Goal: Use online tool/utility: Utilize a website feature to perform a specific function

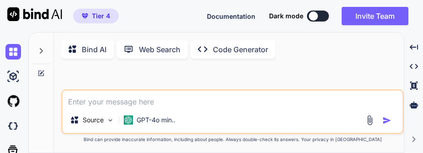
type textarea "x"
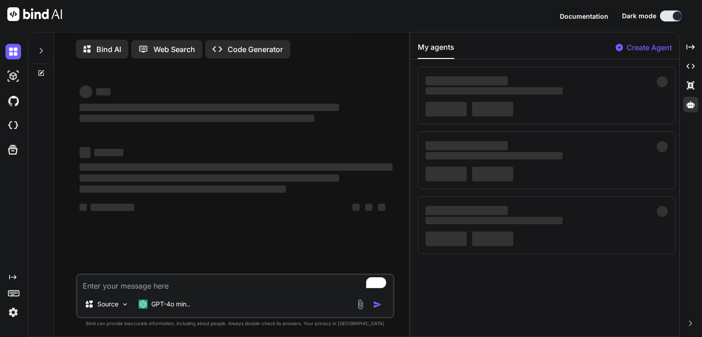
click at [13, 315] on img at bounding box center [13, 313] width 16 height 16
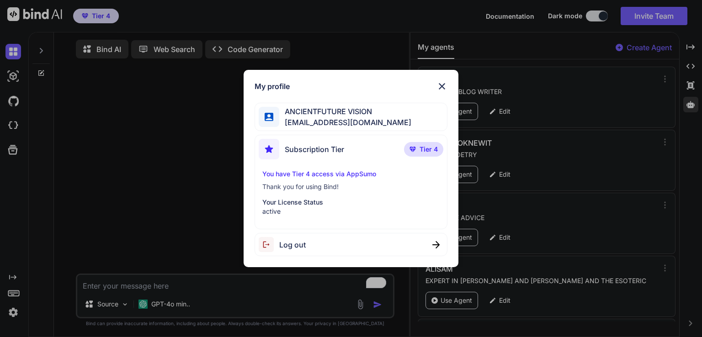
click at [441, 88] on img at bounding box center [442, 86] width 11 height 11
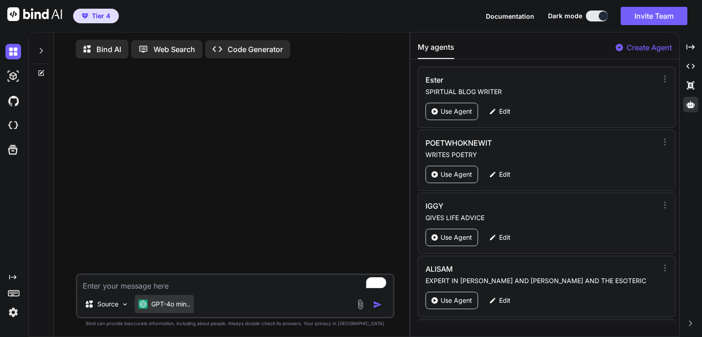
click at [150, 308] on div "GPT-4o min.." at bounding box center [165, 304] width 52 height 9
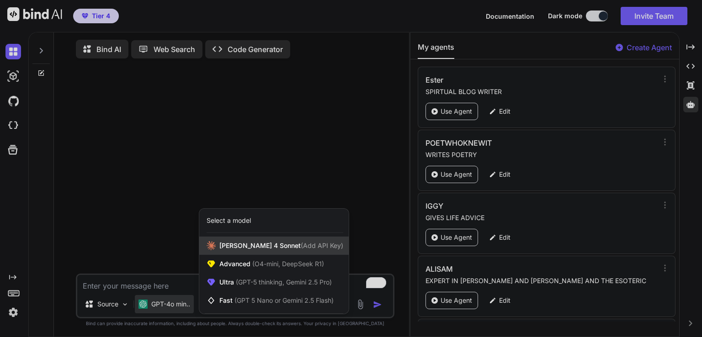
click at [271, 246] on span "Claude 4 Sonnet (Add API Key)" at bounding box center [281, 245] width 124 height 9
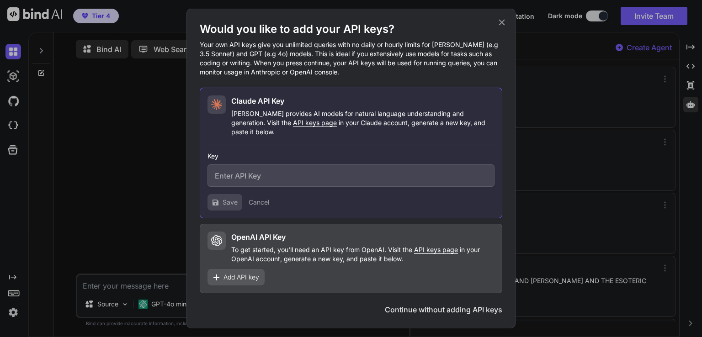
click at [499, 26] on icon at bounding box center [502, 22] width 10 height 10
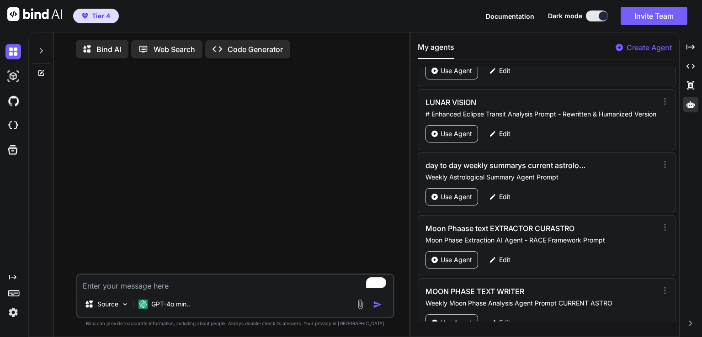
scroll to position [2758, 0]
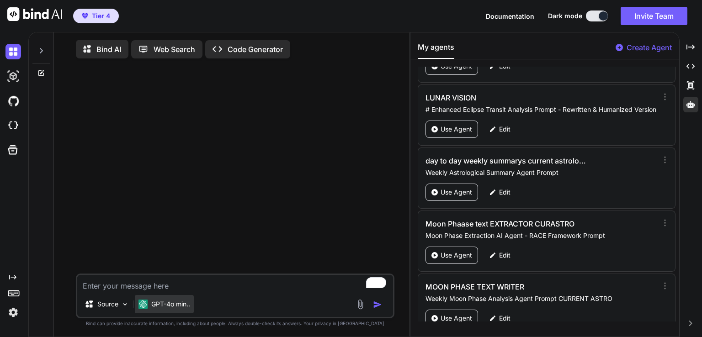
drag, startPoint x: 462, startPoint y: 114, endPoint x: 145, endPoint y: 315, distance: 375.3
click at [462, 125] on p "Use Agent" at bounding box center [457, 129] width 32 height 9
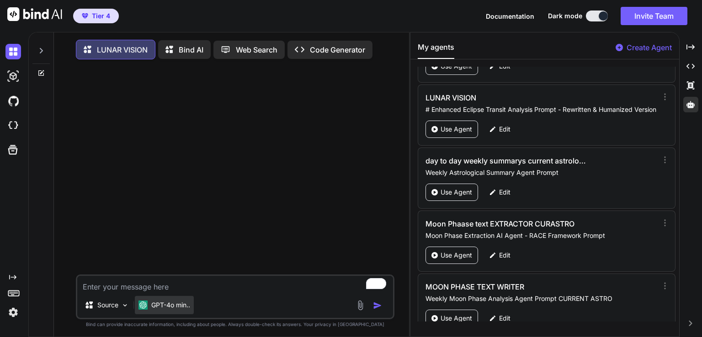
click at [159, 316] on div "GPT-4o min.." at bounding box center [164, 307] width 59 height 22
click at [159, 315] on div "GPT-4o min.." at bounding box center [164, 305] width 59 height 18
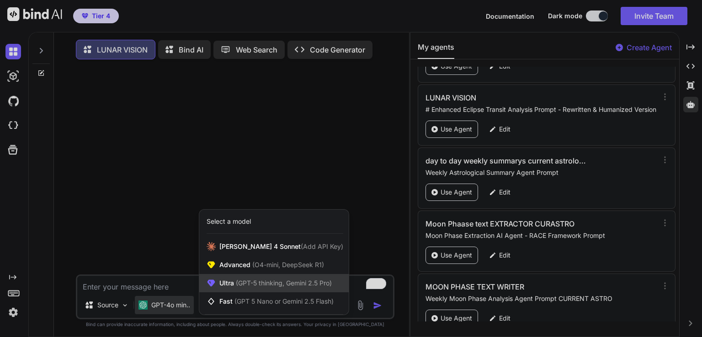
click at [251, 287] on span "(GPT-5 thinking, Gemini 2.5 Pro)" at bounding box center [283, 283] width 98 height 8
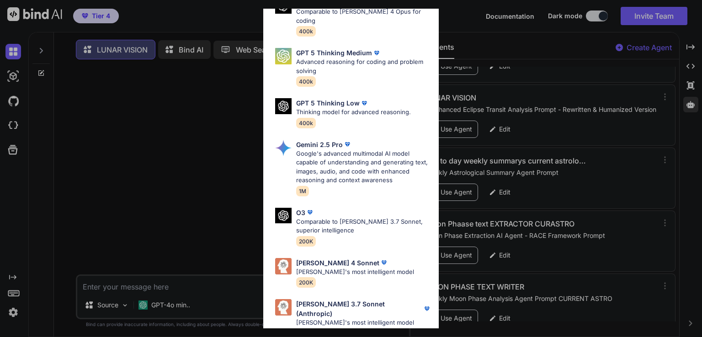
scroll to position [101, 0]
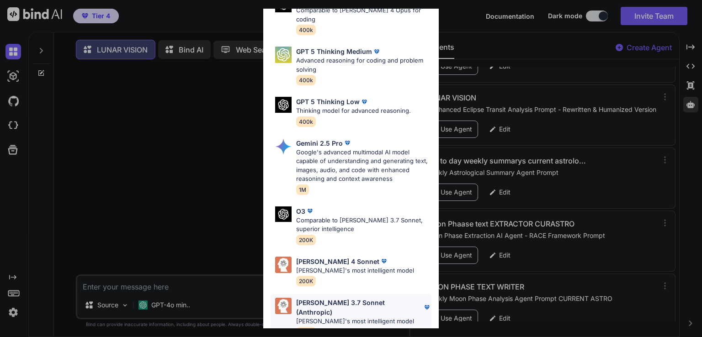
click at [336, 317] on p "Claude's most intelligent model" at bounding box center [363, 321] width 135 height 9
type textarea "x"
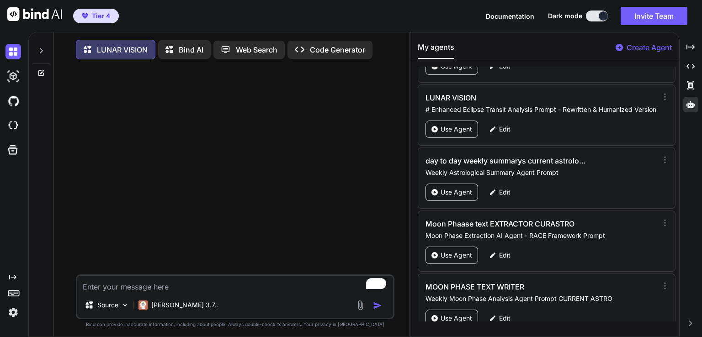
click at [234, 293] on textarea "To enrich screen reader interactions, please activate Accessibility in Grammarl…" at bounding box center [235, 284] width 316 height 16
click at [234, 290] on textarea "To enrich screen reader interactions, please activate Accessibility in Grammarl…" at bounding box center [235, 284] width 316 height 16
type textarea "y"
type textarea "x"
type textarea "yo"
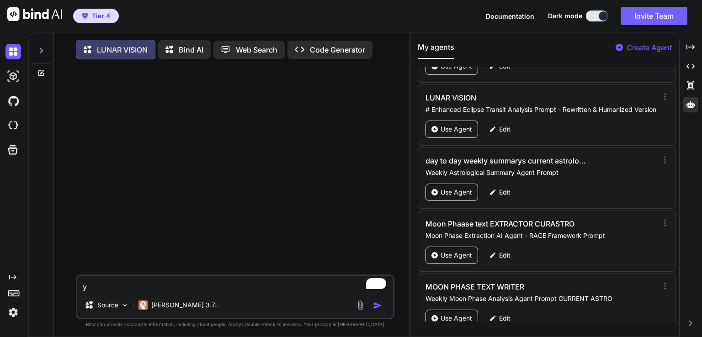
type textarea "x"
type textarea "you"
type textarea "x"
type textarea "you"
type textarea "x"
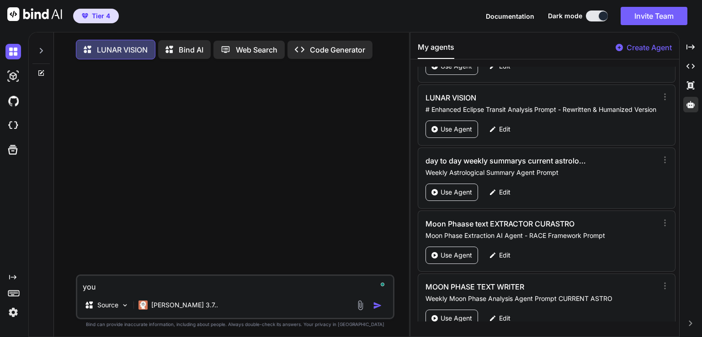
type textarea "you f"
type textarea "x"
type textarea "you fo"
type textarea "x"
type textarea "you for"
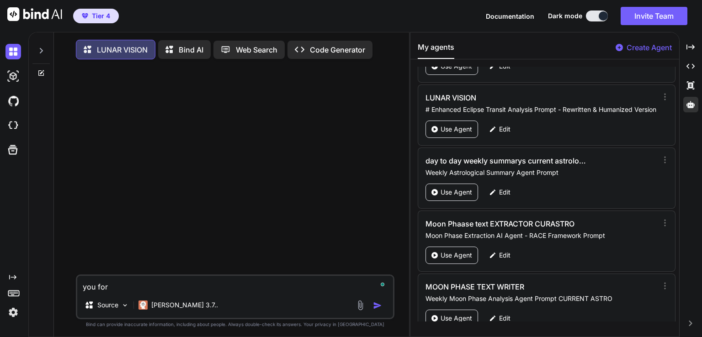
type textarea "x"
type textarea "you forg"
type textarea "x"
type textarea "you forgo"
type textarea "x"
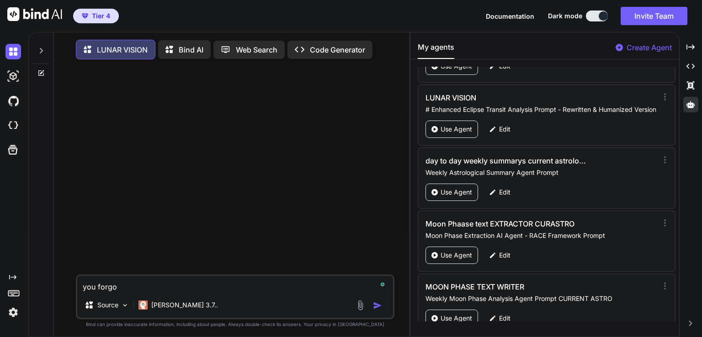
type textarea "you forgot"
type textarea "x"
type textarea "you forgot"
type textarea "x"
type textarea "you forgot t"
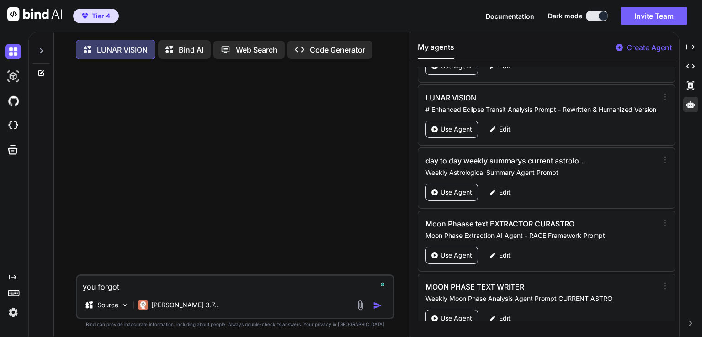
type textarea "x"
type textarea "you forgot to"
type textarea "x"
type textarea "you forgot to"
type textarea "x"
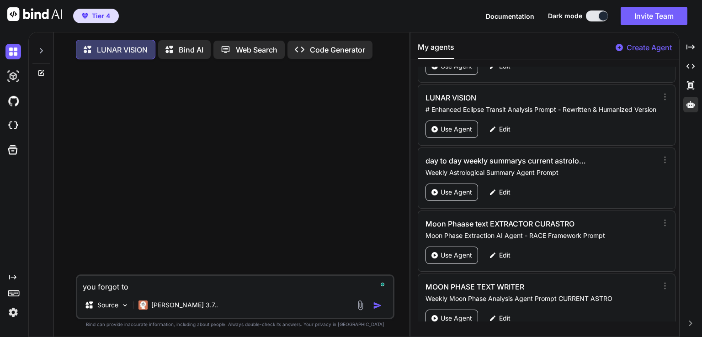
type textarea "you forgot to w"
type textarea "x"
type textarea "you forgot to wr"
type textarea "x"
type textarea "you forgot to writ"
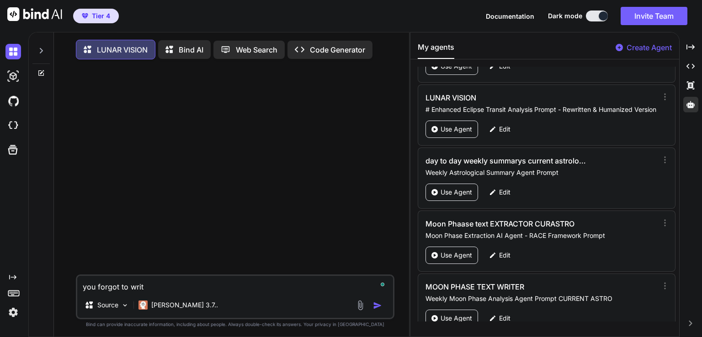
type textarea "x"
type textarea "you forgot to write"
type textarea "x"
type textarea "you forgot to write"
type textarea "x"
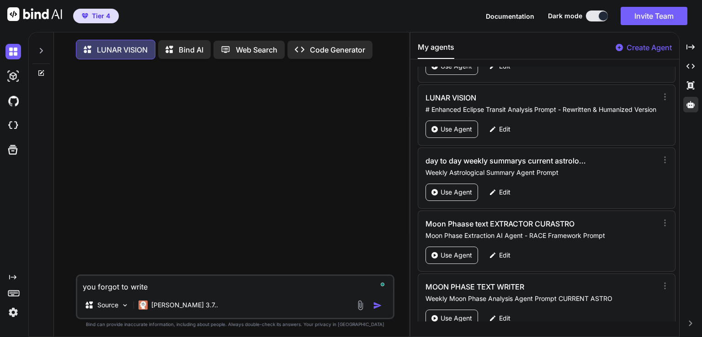
type textarea "you forgot to write a"
type textarea "x"
type textarea "you forgot to write ab"
type textarea "x"
type textarea "you forgot to write abo"
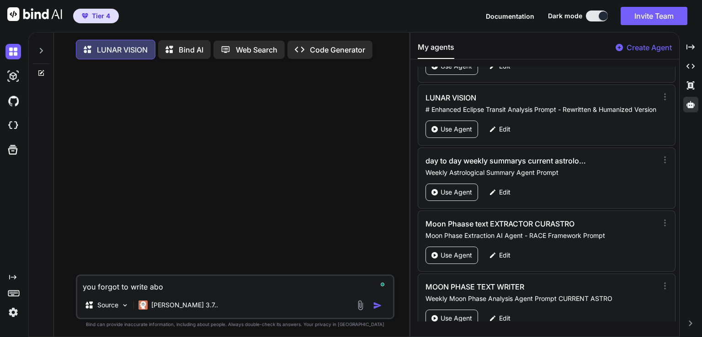
type textarea "x"
type textarea "you forgot to write about"
type textarea "x"
type textarea "you forgot to write about"
type textarea "x"
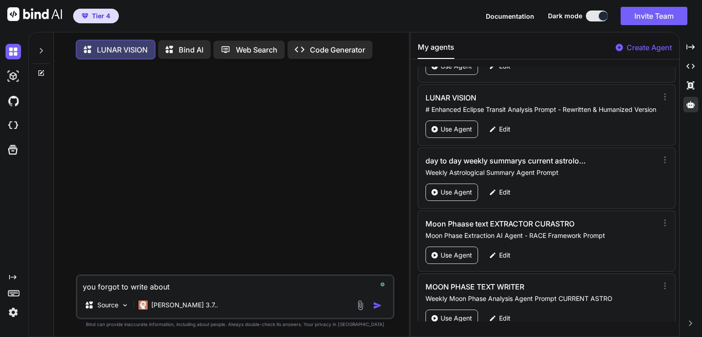
type textarea "you forgot to write about t"
type textarea "x"
type textarea "you forgot to write about th"
type textarea "x"
type textarea "you forgot to write about the"
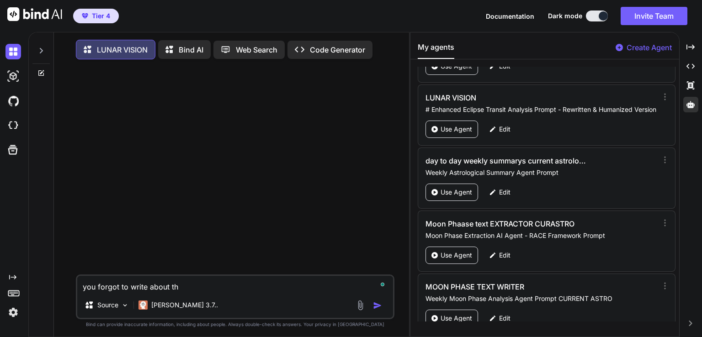
type textarea "x"
type textarea "you forgot to write about thes"
type textarea "x"
type textarea "you forgot to write about these"
type textarea "x"
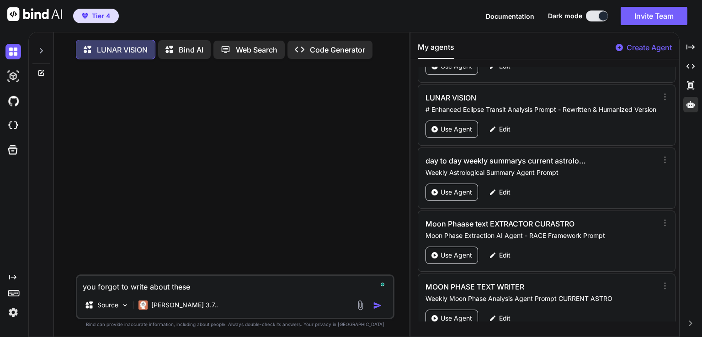
type textarea "you forgot to write about these"
type textarea "x"
type textarea "you forgot to write about these a"
type textarea "x"
type textarea "you forgot to write about these as"
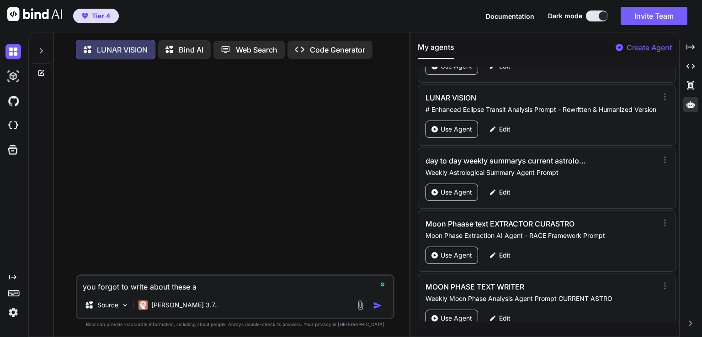
type textarea "x"
type textarea "you forgot to write about these asp"
type textarea "x"
type textarea "you forgot to write about these aspe"
type textarea "x"
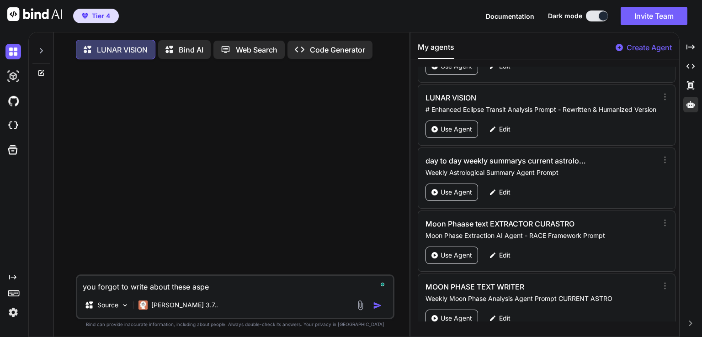
type textarea "you forgot to write about these aspec"
type textarea "x"
type textarea "you forgot to write about these aspect"
type textarea "x"
type textarea "you forgot to write about these aspects"
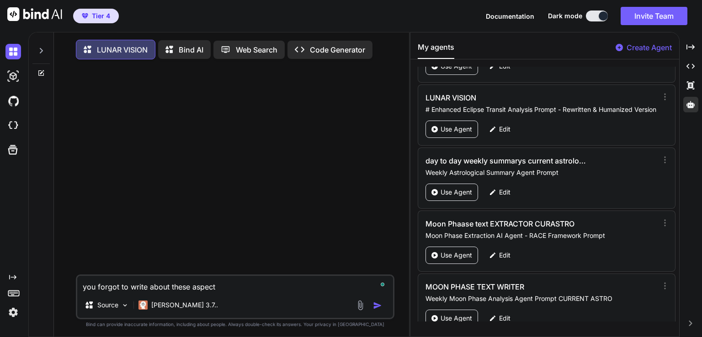
type textarea "x"
type textarea "you forgot to write about these aspects"
type textarea "x"
type textarea "you forgot to write about these aspects f"
type textarea "x"
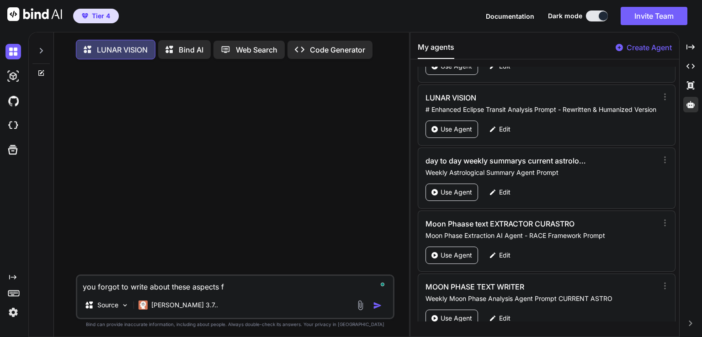
type textarea "you forgot to write about these aspects fo"
type textarea "x"
type textarea "you forgot to write about these aspects for"
type textarea "x"
type textarea "you forgot to write about these aspects for"
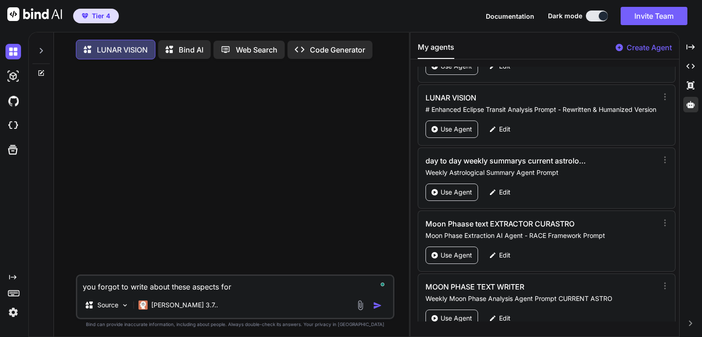
type textarea "x"
type textarea "you forgot to write about these aspects for t"
type textarea "x"
type textarea "you forgot to write about these aspects for th"
type textarea "x"
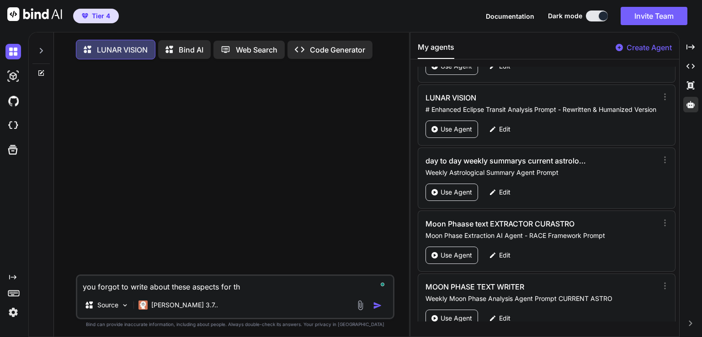
type textarea "you forgot to write about these aspects for the"
type textarea "x"
type textarea "you forgot to write about these aspects for the"
type textarea "x"
type textarea "you forgot to write about these aspects for the s"
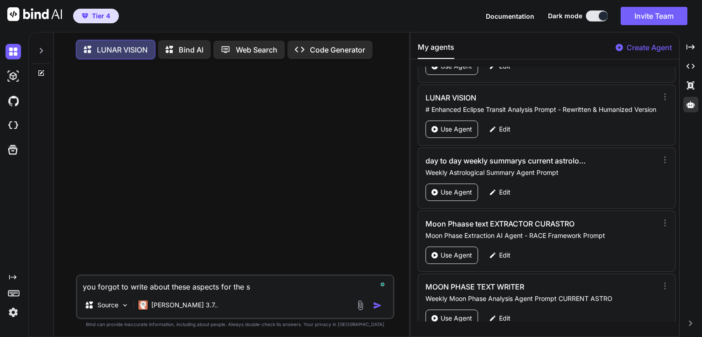
type textarea "x"
type textarea "you forgot to write about these aspects for the su"
type textarea "x"
type textarea "you forgot to write about these aspects for the sup"
type textarea "x"
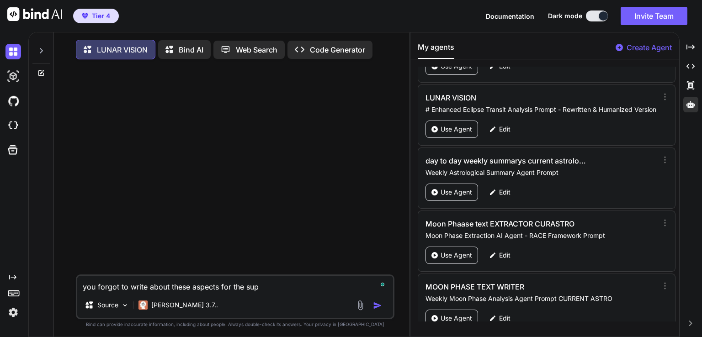
type textarea "you forgot to write about these aspects for the supe"
type textarea "x"
type textarea "you forgot to write about these aspects for the super"
type textarea "x"
type textarea "you forgot to write about these aspects for the super"
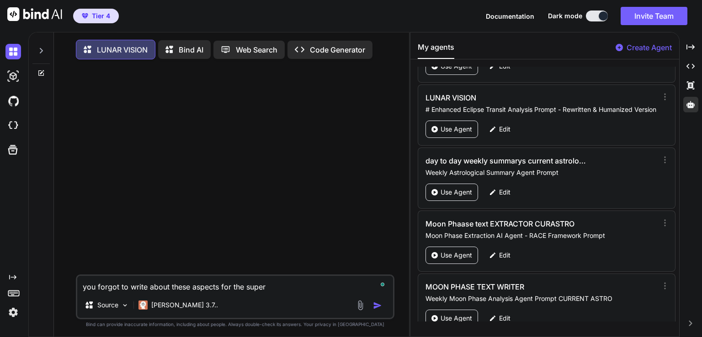
type textarea "x"
type textarea "you forgot to write about these aspects for the super f"
type textarea "x"
type textarea "you forgot to write about these aspects for the super fu"
type textarea "x"
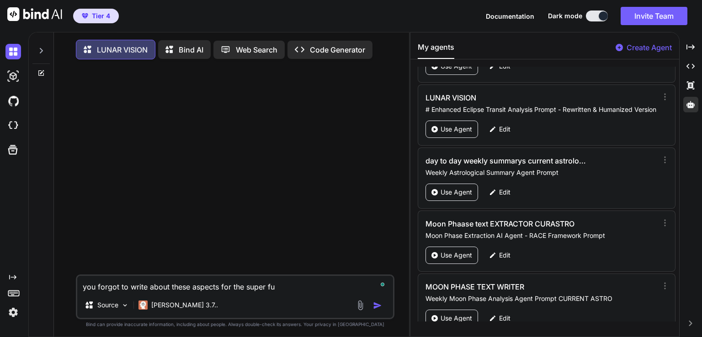
type textarea "you forgot to write about these aspects for the super ful"
type textarea "x"
type textarea "you forgot to write about these aspects for the super full"
type textarea "x"
type textarea "you forgot to write about these aspects for the super full"
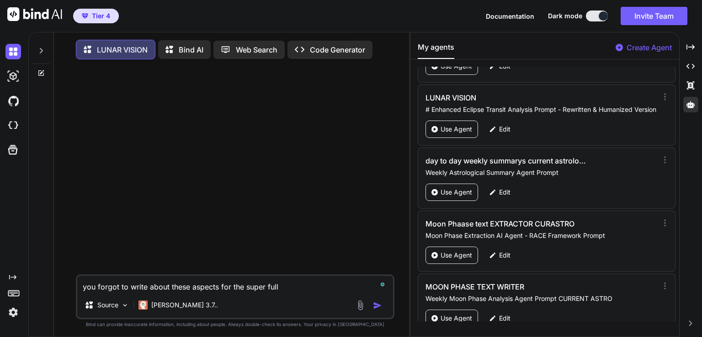
type textarea "x"
type textarea "you forgot to write about these aspects for the super full b"
type textarea "x"
type textarea "you forgot to write about these aspects for the super full be"
type textarea "x"
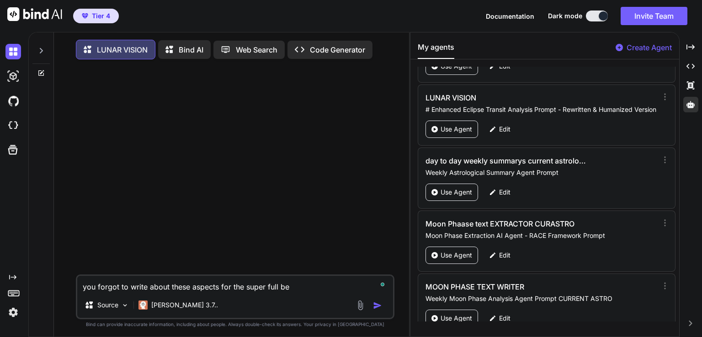
type textarea "you forgot to write about these aspects for the super full bea"
type textarea "x"
type textarea "you forgot to write about these aspects for the super full beav"
type textarea "x"
type textarea "you forgot to write about these aspects for the super full beave"
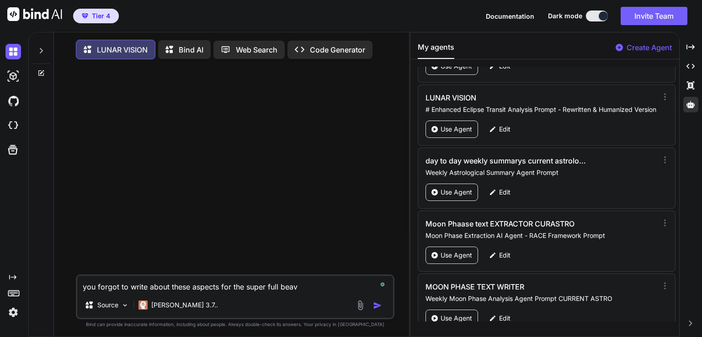
type textarea "x"
type textarea "you forgot to write about these aspects for the super full beaver"
type textarea "x"
type textarea "you forgot to write about these aspects for the super full beaver"
type textarea "x"
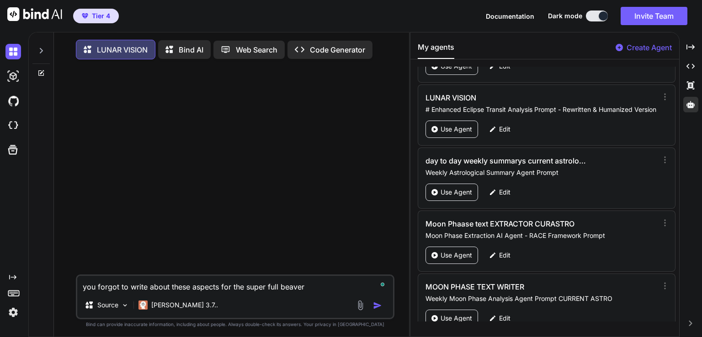
type textarea "you forgot to write about these aspects for the super full beaver m"
type textarea "x"
type textarea "you forgot to write about these aspects for the super full beaver mo"
type textarea "x"
type textarea "you forgot to write about these aspects for the super full beaver moo"
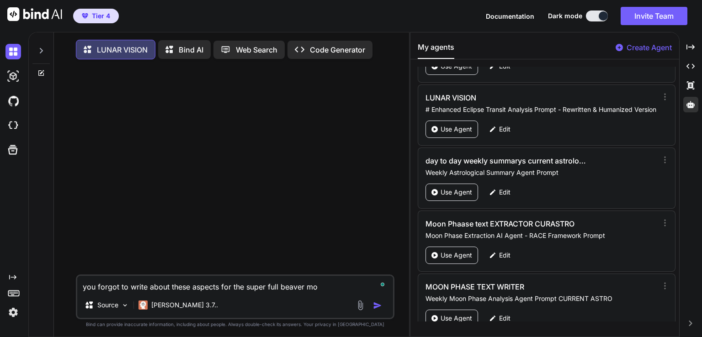
type textarea "x"
type textarea "you forgot to write about these aspects for the super full beaver moon"
type textarea "x"
type textarea "you forgot to write about these aspects for the super full beaver moon,"
type textarea "x"
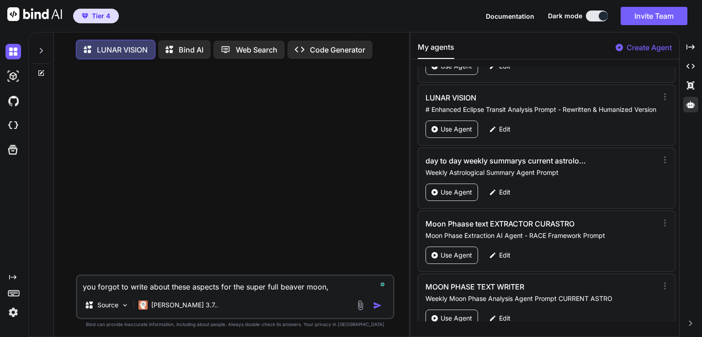
type textarea "you forgot to write about these aspects for the super full beaver moon, w"
type textarea "x"
type textarea "you forgot to write about these aspects for the super full beaver moon, wr"
type textarea "x"
type textarea "you forgot to write about these aspects for the super full beaver moon, wri"
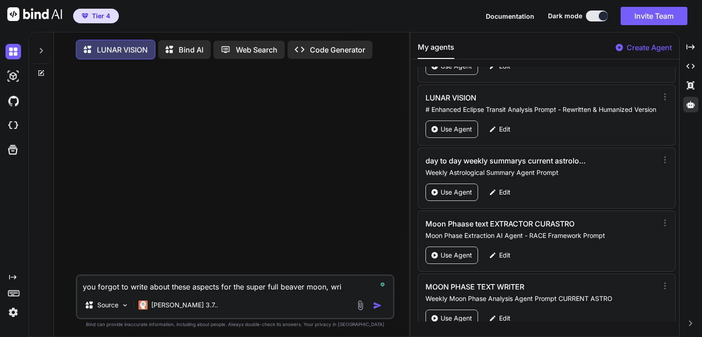
type textarea "x"
type textarea "you forgot to write about these aspects for the super full beaver moon, writ"
type textarea "x"
type textarea "you forgot to write about these aspects for the super full beaver moon, write"
type textarea "x"
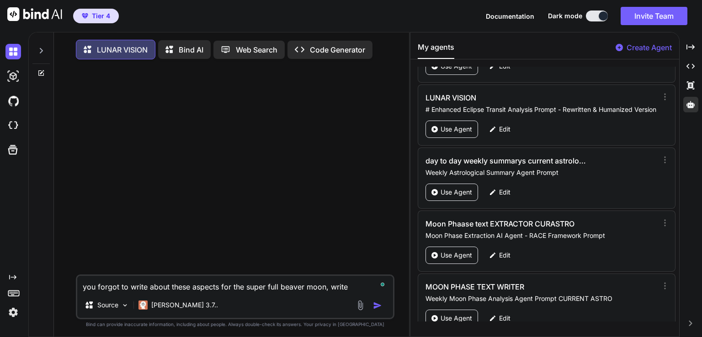
type textarea "you forgot to write about these aspects for the super full beaver moon, write"
type textarea "x"
type textarea "you forgot to write about these aspects for the super full beaver moon, write 3"
type textarea "x"
type textarea "you forgot to write about these aspects for the super full beaver moon, write 30"
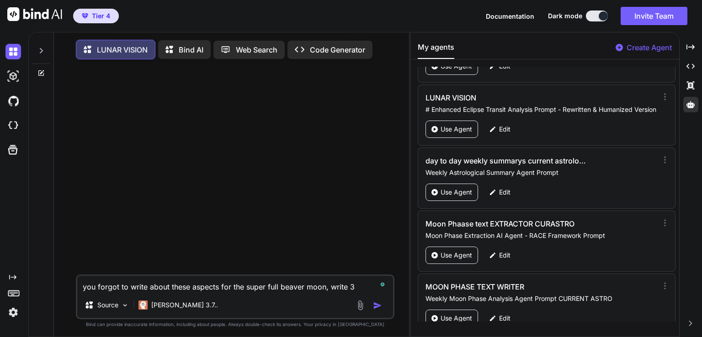
type textarea "x"
type textarea "you forgot to write about these aspects for the super full beaver moon, write 3…"
type textarea "x"
type textarea "you forgot to write about these aspects for the super full beaver moon, write 3…"
type textarea "x"
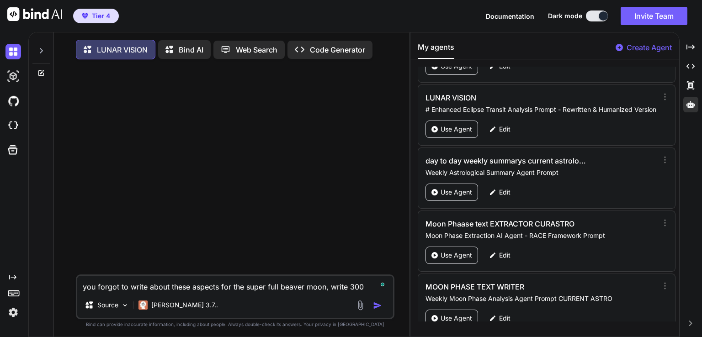
type textarea "you forgot to write about these aspects for the super full beaver moon, write 3…"
type textarea "x"
type textarea "you forgot to write about these aspects for the super full beaver moon, write 3…"
type textarea "x"
type textarea "you forgot to write about these aspects for the super full beaver moon, write 3…"
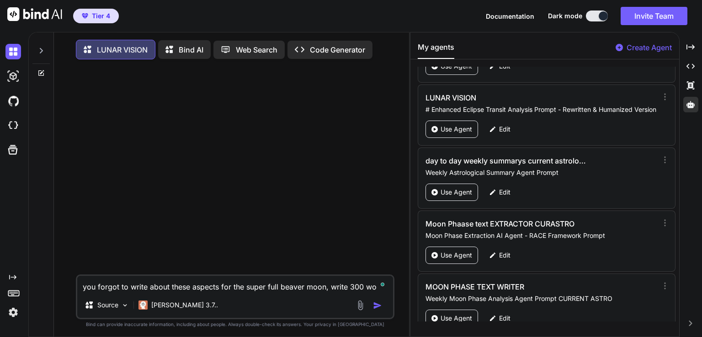
type textarea "x"
type textarea "you forgot to write about these aspects for the super full beaver moon, write 3…"
type textarea "x"
type textarea "you forgot to write about these aspects for the super full beaver moon, write 3…"
type textarea "x"
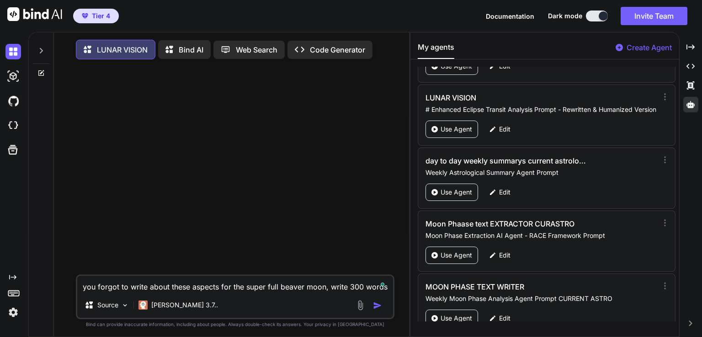
type textarea "you forgot to write about these aspects for the super full beaver moon, write 3…"
type textarea "x"
type textarea "you forgot to write about these aspects for the super full beaver moon, write 3…"
type textarea "x"
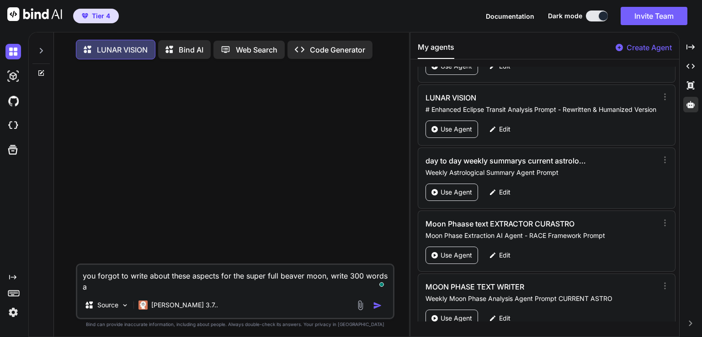
type textarea "you forgot to write about these aspects for the super full beaver moon, write 3…"
type textarea "x"
type textarea "you forgot to write about these aspects for the super full beaver moon, write 3…"
type textarea "x"
type textarea "you forgot to write about these aspects for the super full beaver moon, write 3…"
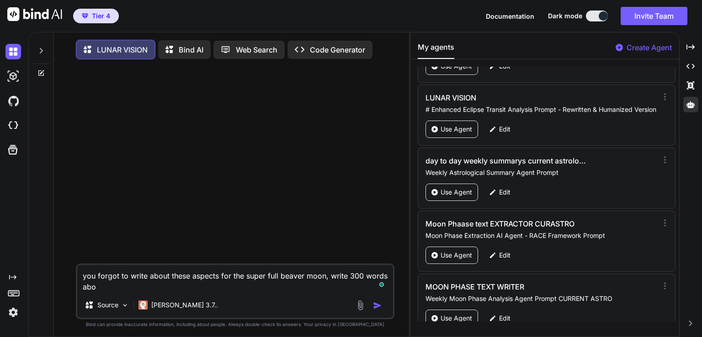
type textarea "x"
type textarea "you forgot to write about these aspects for the super full beaver moon, write 3…"
type textarea "x"
type textarea "you forgot to write about these aspects for the super full beaver moon, write 3…"
type textarea "x"
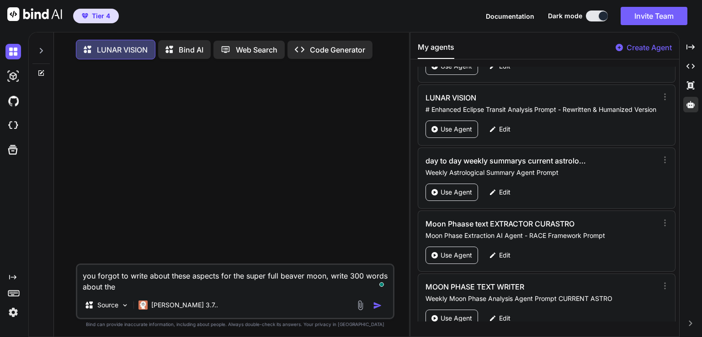
type textarea "you forgot to write about these aspects for the super full beaver moon, write 3…"
type textarea "x"
type textarea "you forgot to write about these aspects for the super full beaver moon, write 3…"
type textarea "x"
type textarea "you forgot to write about these aspects for the super full beaver moon, write 3…"
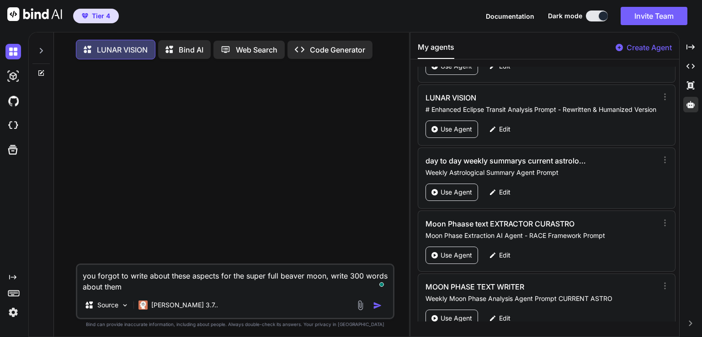
type textarea "x"
type textarea "you forgot to write about these aspects for the super full beaver moon, write 3…"
type textarea "x"
type textarea "you forgot to write about these aspects for the super full beaver moon, write 3…"
type textarea "x"
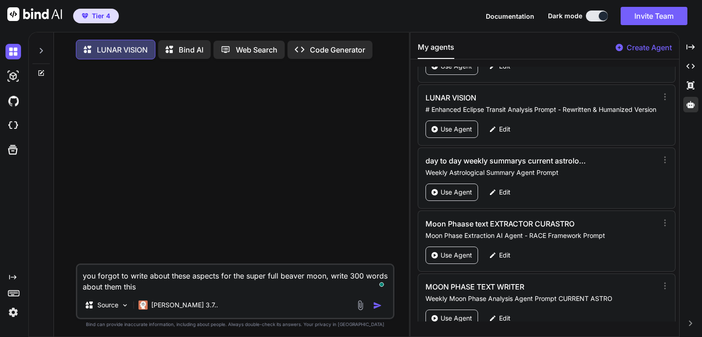
type textarea "you forgot to write about these aspects for the super full beaver moon, write 3…"
type textarea "x"
type textarea "you forgot to write about these aspects for the super full beaver moon, write 3…"
type textarea "x"
type textarea "you forgot to write about these aspects for the super full beaver moon, write 3…"
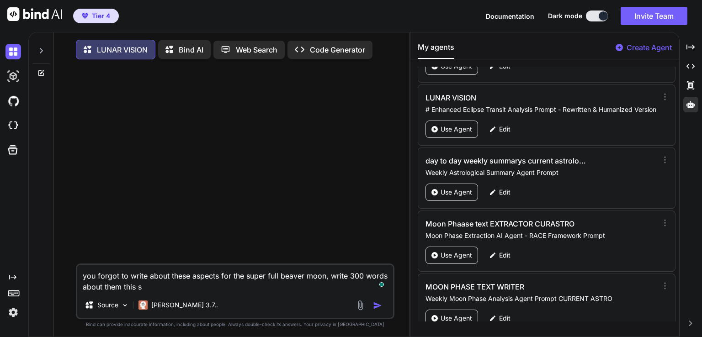
type textarea "x"
type textarea "you forgot to write about these aspects for the super full beaver moon, write 3…"
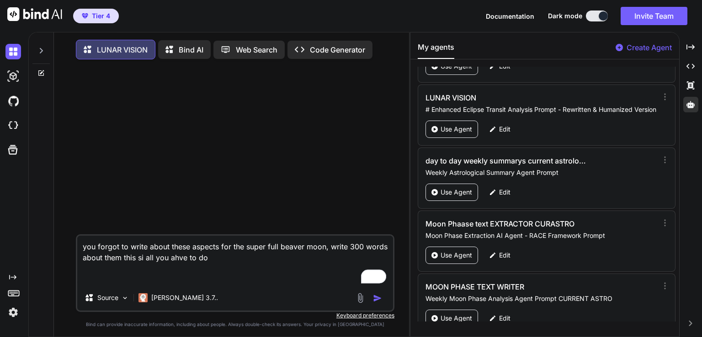
paste textarea "5 November 2025 Super Full Moon in Aries at 13:20 The Moon Quintile Jupiter Orb…"
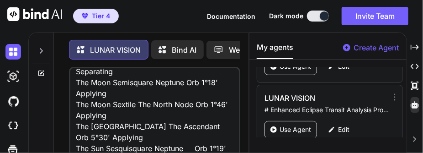
scroll to position [0, 0]
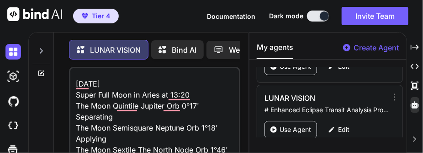
drag, startPoint x: 123, startPoint y: 120, endPoint x: 65, endPoint y: 107, distance: 60.0
click at [64, 107] on div "you forgot to write about these aspects for the super full beaver moon, write 3…" at bounding box center [154, 111] width 187 height 88
click at [112, 136] on textarea "you forgot to write about these aspects for the super full beaver moon, write 3…" at bounding box center [154, 124] width 169 height 113
drag, startPoint x: 115, startPoint y: 139, endPoint x: 78, endPoint y: 107, distance: 48.6
click at [78, 107] on textarea "you forgot to write about these aspects for the super full beaver moon, write 3…" at bounding box center [154, 124] width 169 height 113
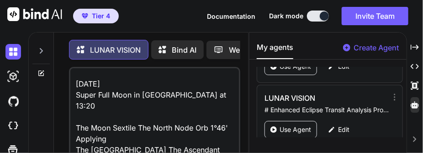
drag, startPoint x: 124, startPoint y: 125, endPoint x: 77, endPoint y: 116, distance: 48.4
click at [77, 116] on textarea "you forgot to write about these aspects for the super full beaver moon, write 3…" at bounding box center [154, 124] width 169 height 113
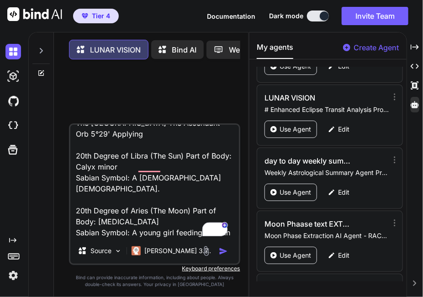
click at [218, 253] on div at bounding box center [216, 251] width 31 height 11
click at [221, 253] on img "button" at bounding box center [223, 251] width 9 height 9
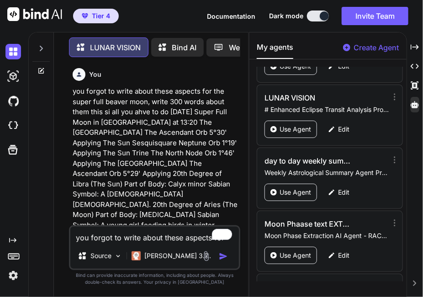
click at [190, 145] on p "you forgot to write about these aspects for the super full beaver moon, write 3…" at bounding box center [156, 158] width 166 height 144
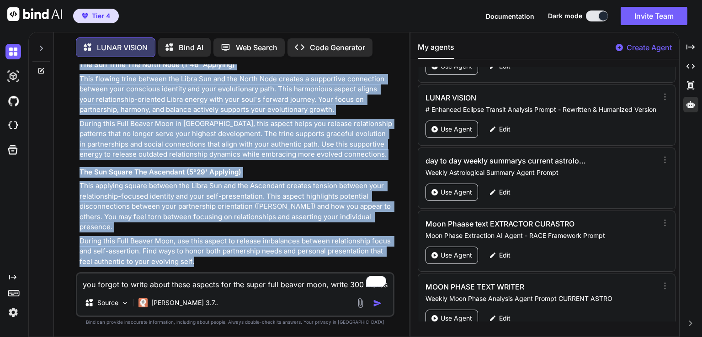
drag, startPoint x: 81, startPoint y: 169, endPoint x: 239, endPoint y: 253, distance: 179.2
click at [239, 253] on div "Super Full Beaver Moon in Aries: Aspects Analysis & Integration Additional Aspe…" at bounding box center [236, 10] width 313 height 516
copy div "The Moon Square The Ascendant (5°30' Applying) This applying square between the…"
click at [309, 139] on p "During this Full Beaver Moon in Aries, this aspect helps you release relationsh…" at bounding box center [236, 139] width 313 height 41
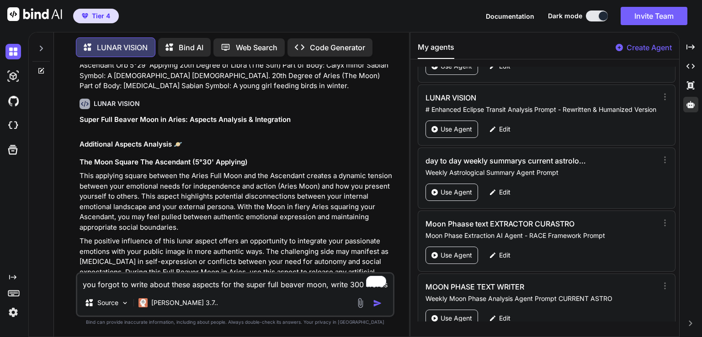
scroll to position [66, 0]
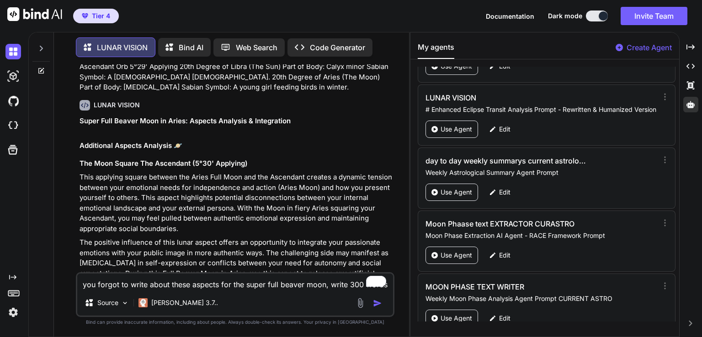
click at [233, 285] on textarea "you forgot to write about these aspects for the super full beaver moon, write 3…" at bounding box center [235, 282] width 316 height 16
paste textarea "T square sun in libra, ascendant in capricorn, moon in Aries 22% Jupiter in can…"
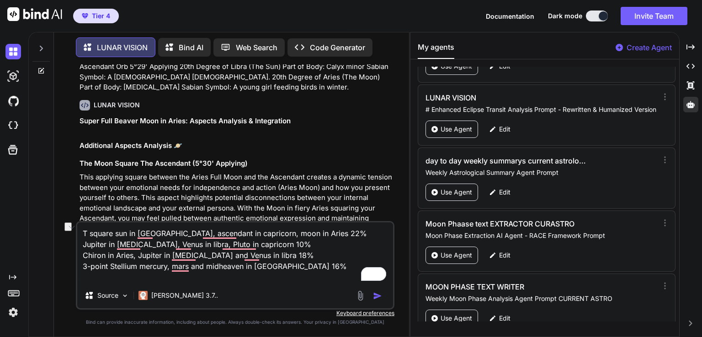
drag, startPoint x: 119, startPoint y: 234, endPoint x: 315, endPoint y: 231, distance: 195.7
click at [315, 231] on textarea "T square sun in libra, ascendant in capricorn, moon in Aries 22% Jupiter in can…" at bounding box center [235, 253] width 316 height 60
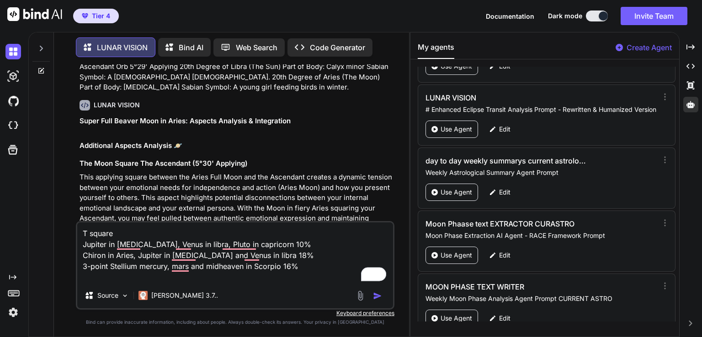
click at [80, 244] on textarea "T square Jupiter in cancer, Venus in libra, Pluto in capricorn 10% Chiron in Ar…" at bounding box center [235, 253] width 316 height 60
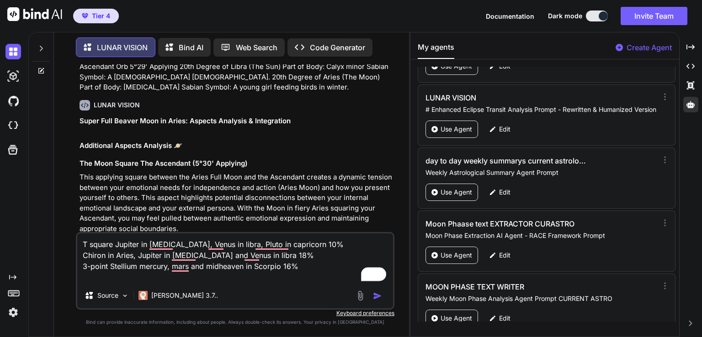
click at [81, 257] on textarea "T square Jupiter in cancer, Venus in libra, Pluto in capricorn 10% Chiron in Ar…" at bounding box center [235, 258] width 316 height 49
click at [323, 267] on textarea "T square Jupiter in cancer, Venus in libra, Pluto in capricorn 10% andChiron in…" at bounding box center [235, 258] width 316 height 49
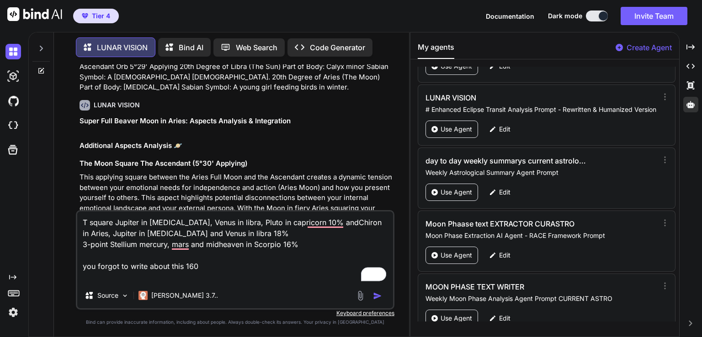
click at [183, 266] on textarea "T square Jupiter in cancer, Venus in libra, Pluto in capricorn 10% andChiron in…" at bounding box center [235, 247] width 316 height 71
click at [229, 269] on textarea "T square Jupiter in cancer, Venus in libra, Pluto in capricorn 10% andChiron in…" at bounding box center [235, 247] width 316 height 71
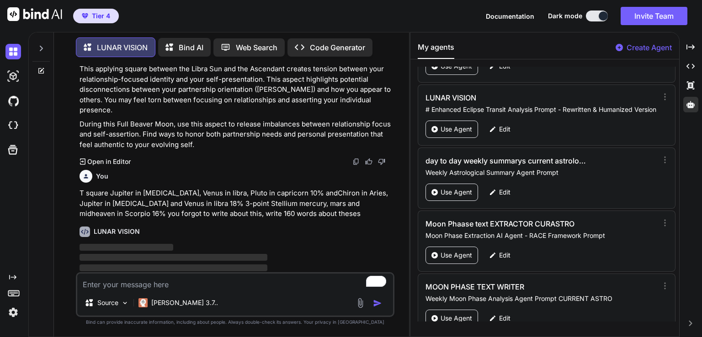
scroll to position [547, 0]
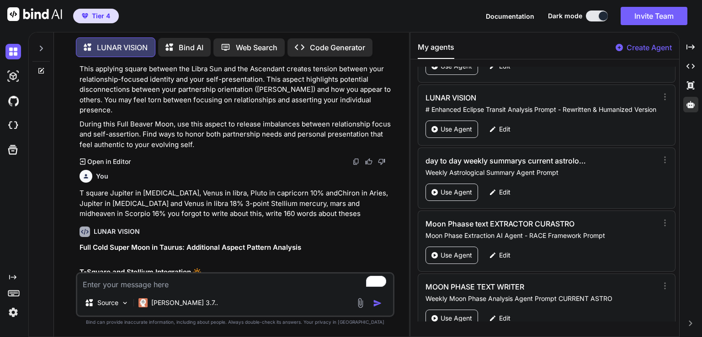
click at [182, 243] on h1 "Full Cold Super Moon in Taurus: Additional Aspect Pattern Analysis" at bounding box center [236, 248] width 313 height 11
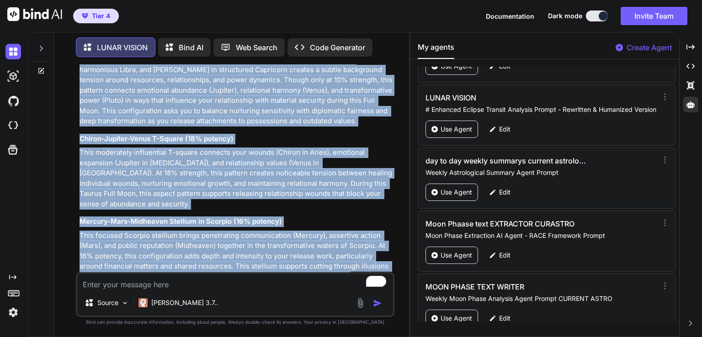
scroll to position [797, 0]
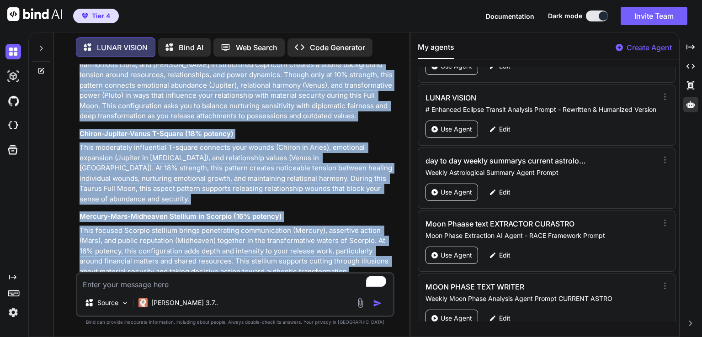
drag, startPoint x: 79, startPoint y: 81, endPoint x: 350, endPoint y: 255, distance: 322.1
click at [350, 255] on div "You you forgot to write about these aspects for the super full beaver moon, wri…" at bounding box center [236, 168] width 317 height 208
copy div "T-Square and Stellium Integration 🔆 Jupiter-Venus-Pluto T-Square (10% potency) …"
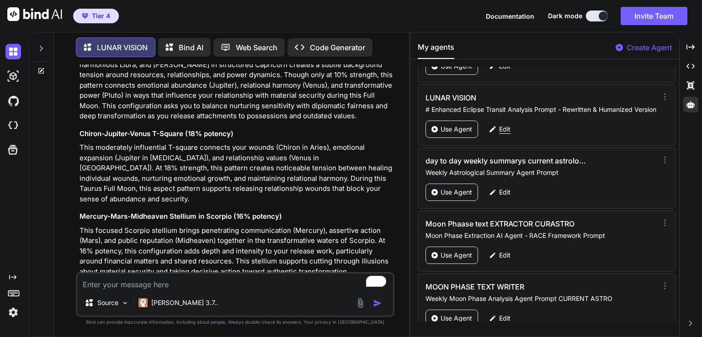
click at [497, 121] on div "Edit" at bounding box center [500, 129] width 32 height 17
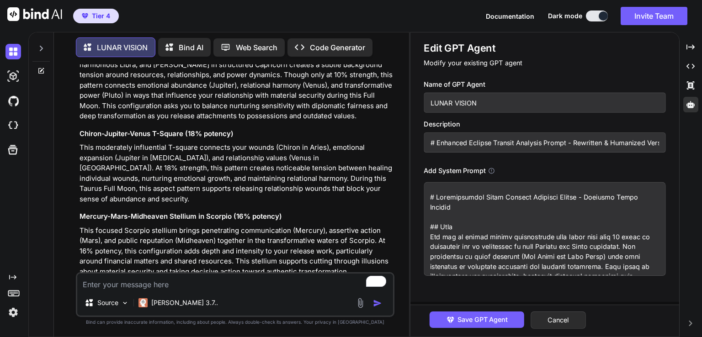
click at [454, 218] on textarea at bounding box center [545, 229] width 242 height 94
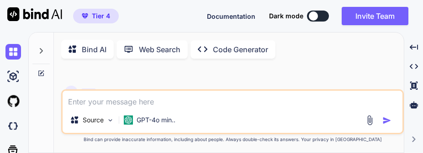
type textarea "x"
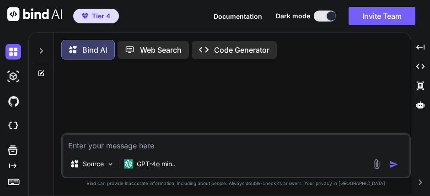
type textarea "x"
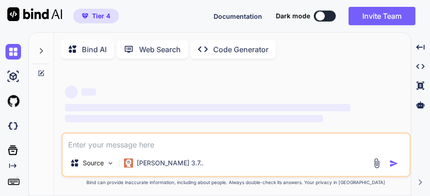
type textarea "x"
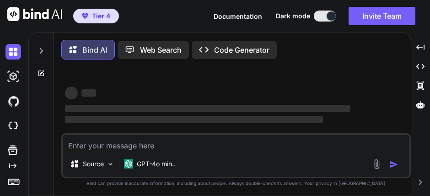
type textarea "x"
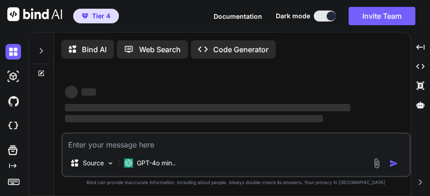
type textarea "x"
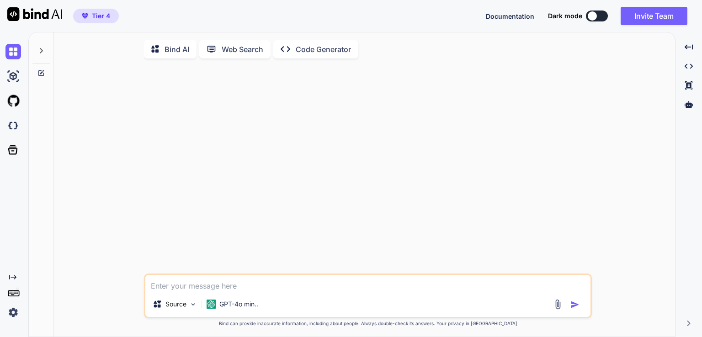
type textarea "x"
